Goal: Information Seeking & Learning: Learn about a topic

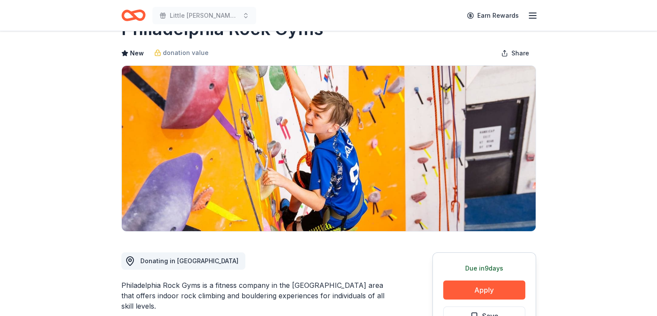
scroll to position [35, 0]
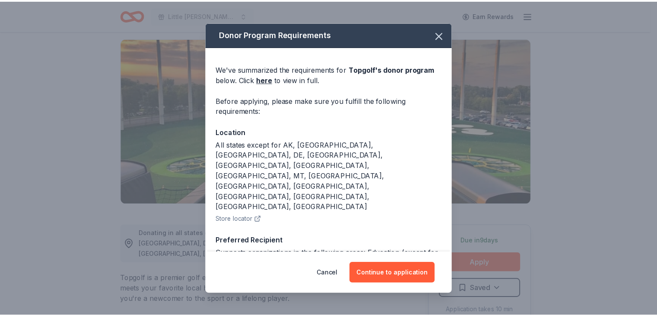
scroll to position [109, 0]
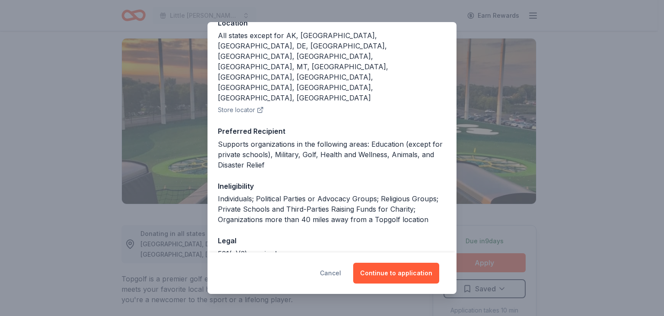
click at [331, 274] on button "Cancel" at bounding box center [330, 272] width 21 height 21
